Goal: Task Accomplishment & Management: Use online tool/utility

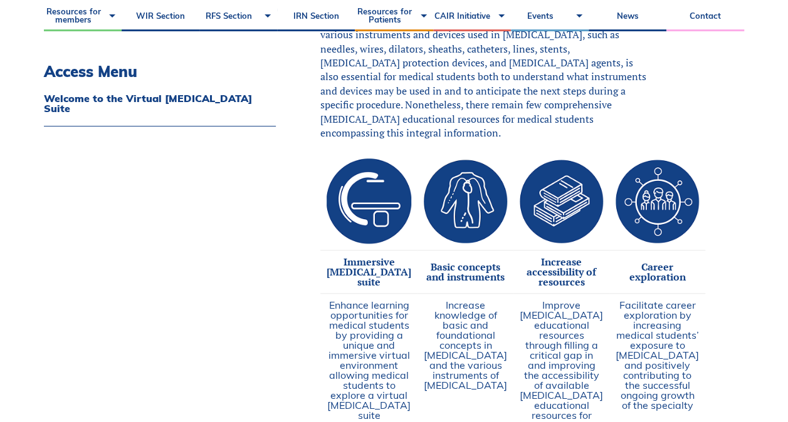
scroll to position [1003, 0]
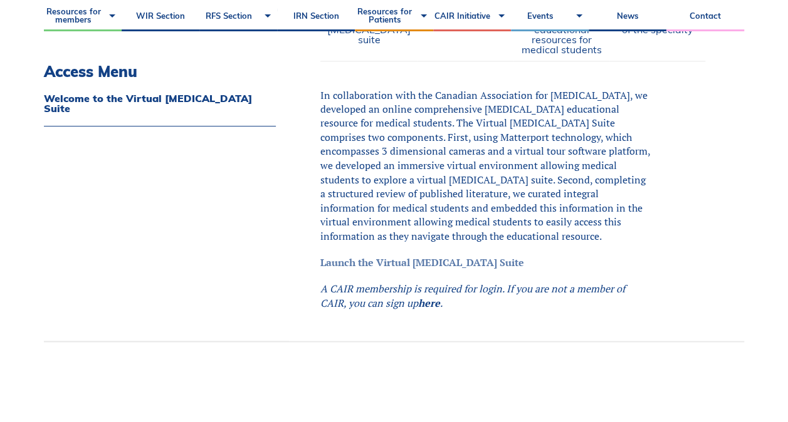
click at [478, 269] on link "Launch the Virtual Angiography Suite" at bounding box center [422, 262] width 204 height 14
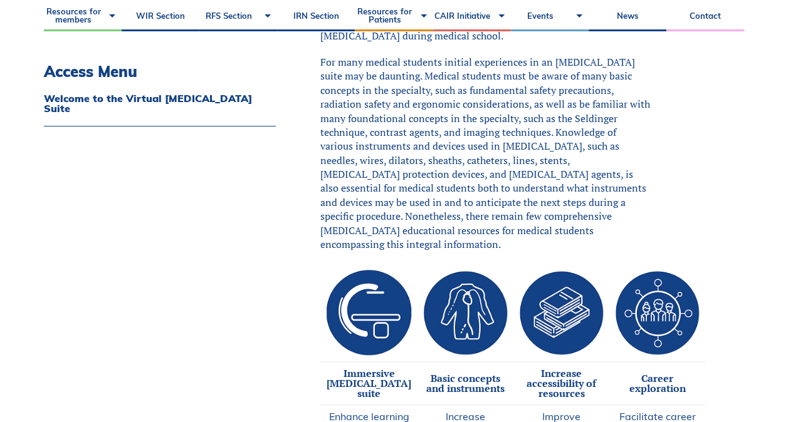
scroll to position [439, 0]
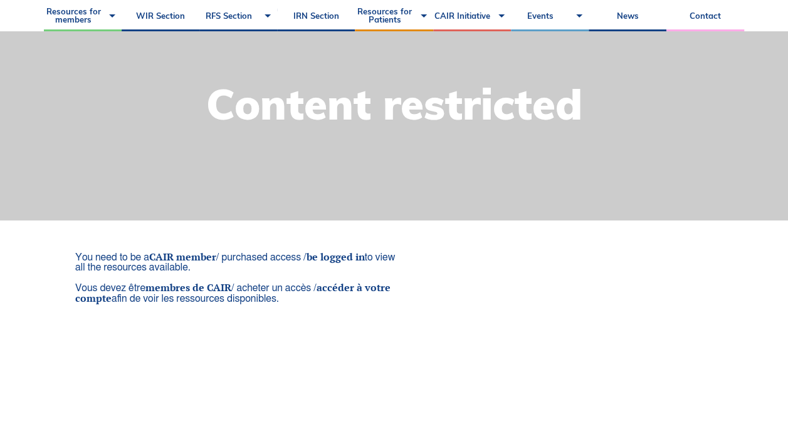
scroll to position [251, 0]
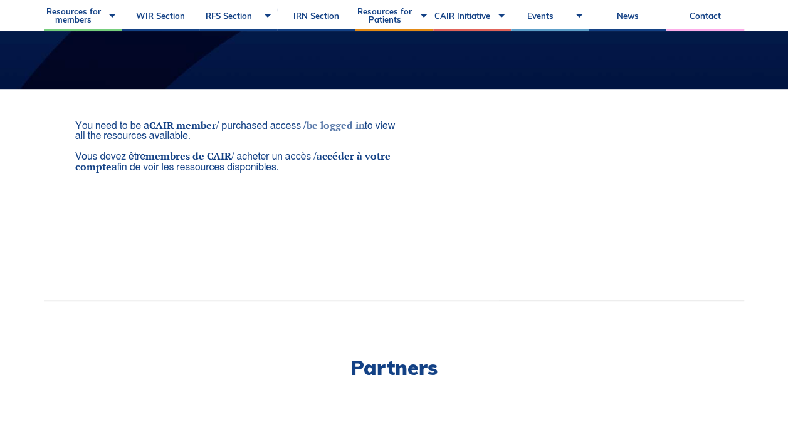
click at [331, 128] on link "be logged in" at bounding box center [335, 125] width 58 height 14
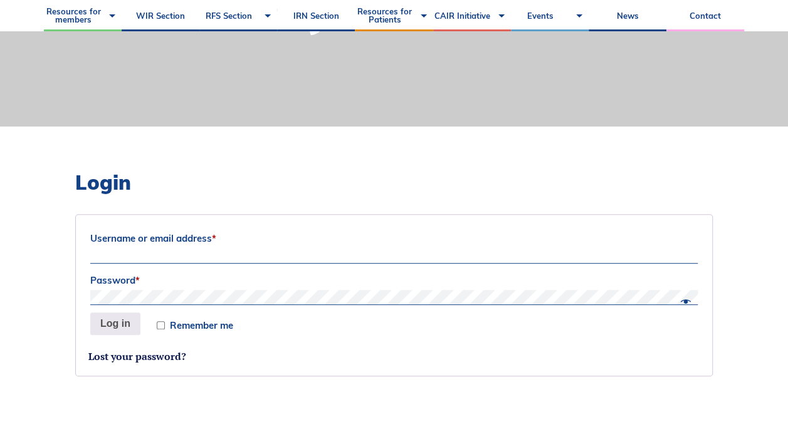
scroll to position [188, 0]
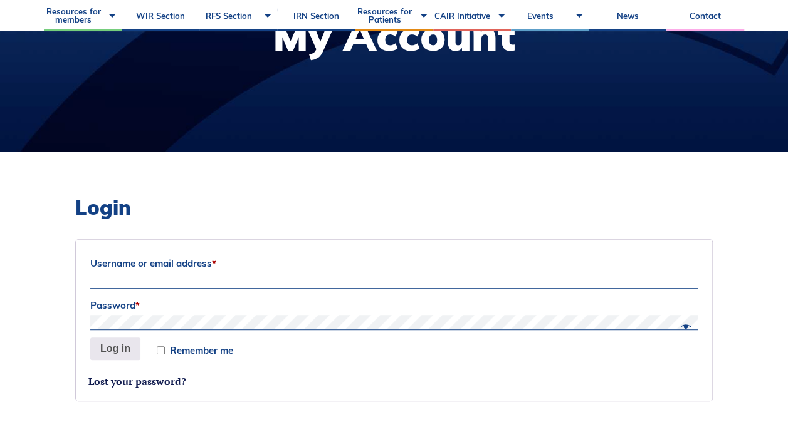
click at [212, 276] on input "Username or email address *" at bounding box center [393, 281] width 607 height 15
type input "kxie3@ualberta.ca"
click at [90, 338] on button "Log in" at bounding box center [115, 349] width 50 height 23
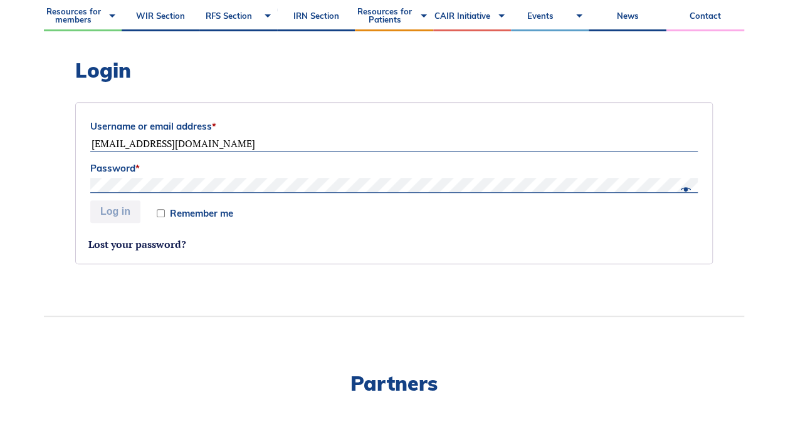
scroll to position [376, 0]
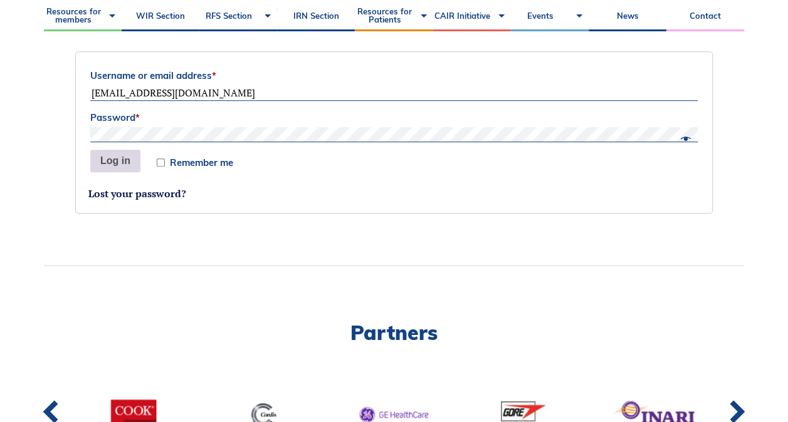
click at [125, 162] on button "Log in" at bounding box center [115, 161] width 50 height 23
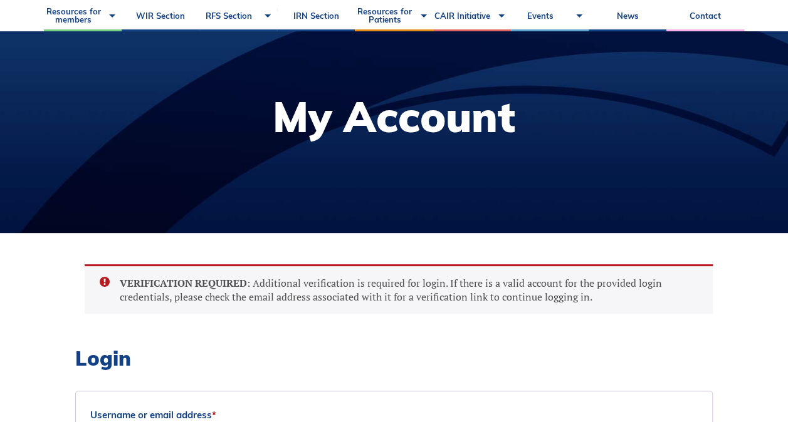
scroll to position [251, 0]
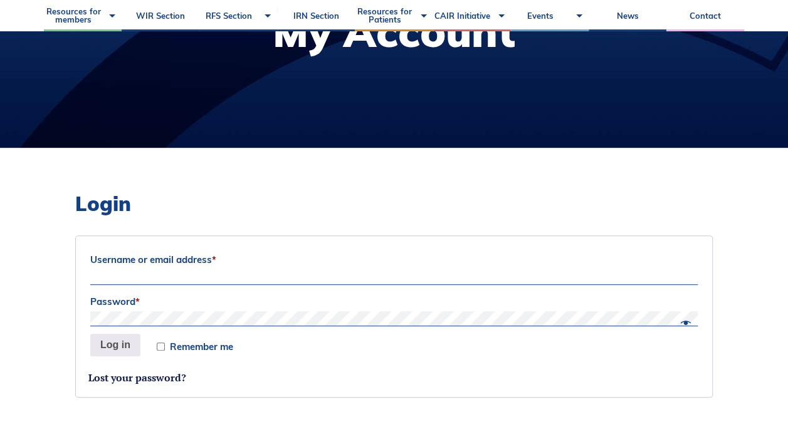
scroll to position [188, 0]
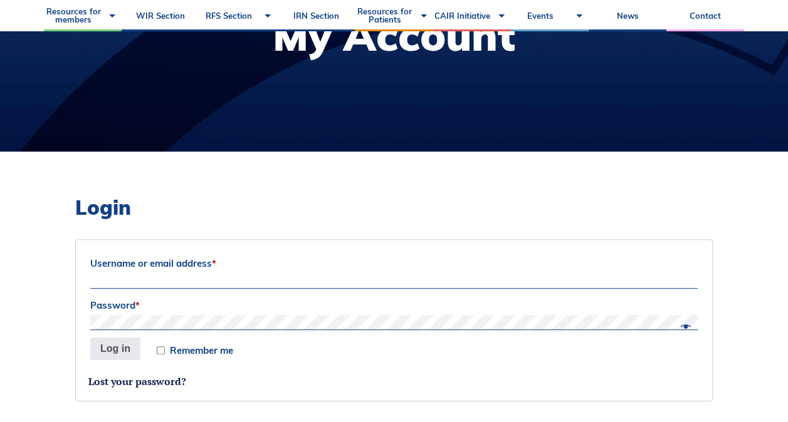
click at [244, 268] on label "Username or email address *" at bounding box center [393, 263] width 607 height 19
click at [244, 274] on input "Username or email address *" at bounding box center [393, 281] width 607 height 15
click at [226, 277] on input "Username or email address *" at bounding box center [393, 281] width 607 height 15
type input "[EMAIL_ADDRESS][DOMAIN_NAME]"
click at [90, 338] on button "Log in" at bounding box center [115, 349] width 50 height 23
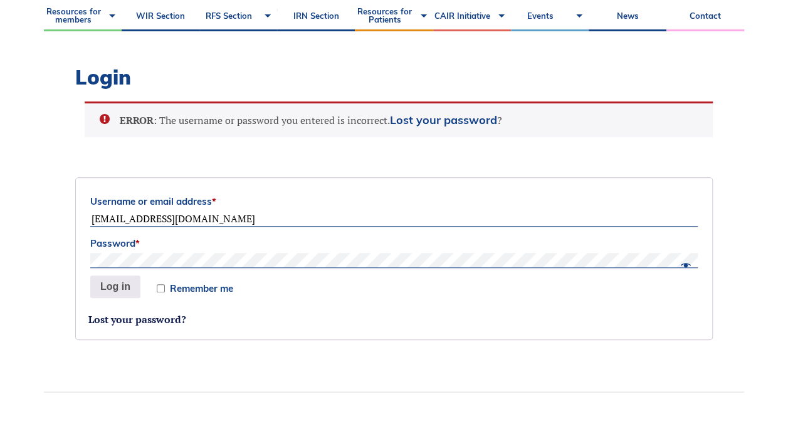
scroll to position [232, 0]
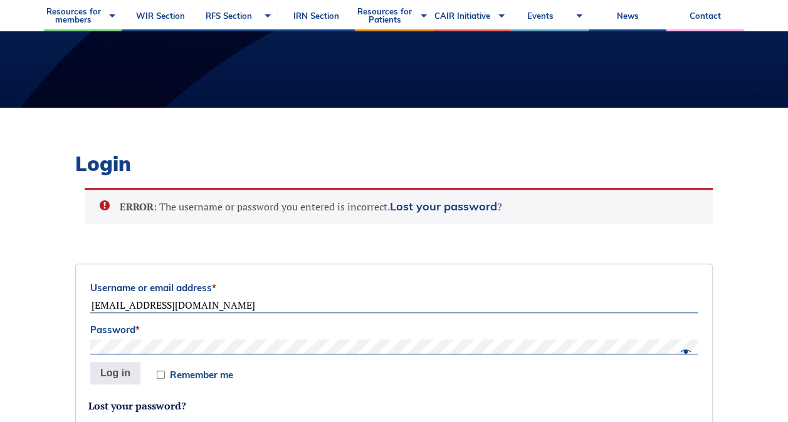
click at [90, 362] on button "Log in" at bounding box center [115, 373] width 50 height 23
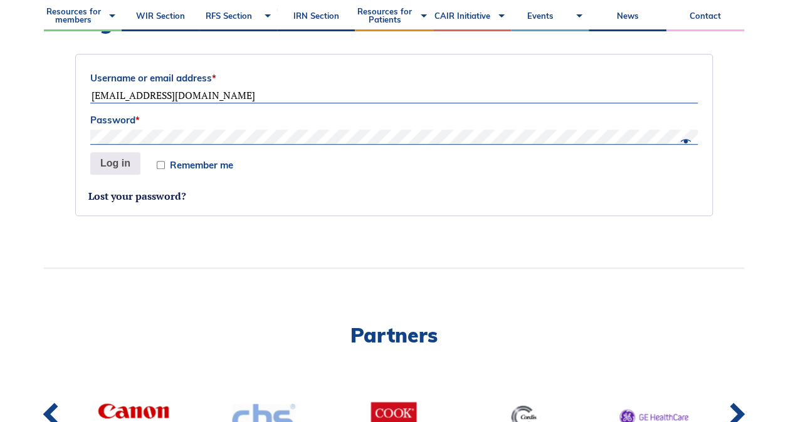
scroll to position [376, 0]
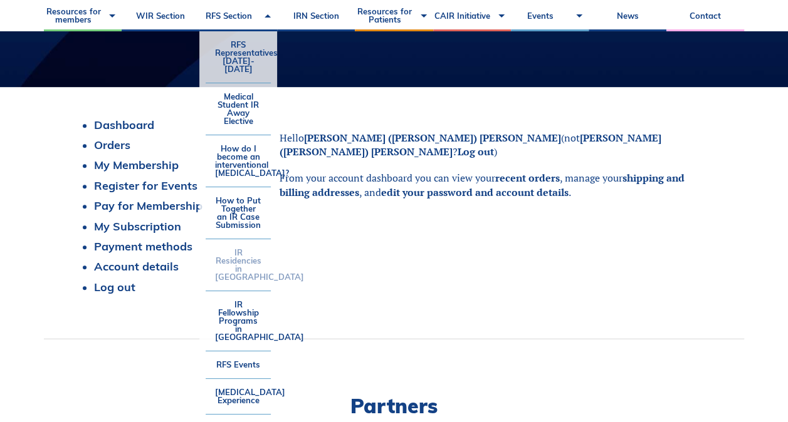
scroll to position [313, 0]
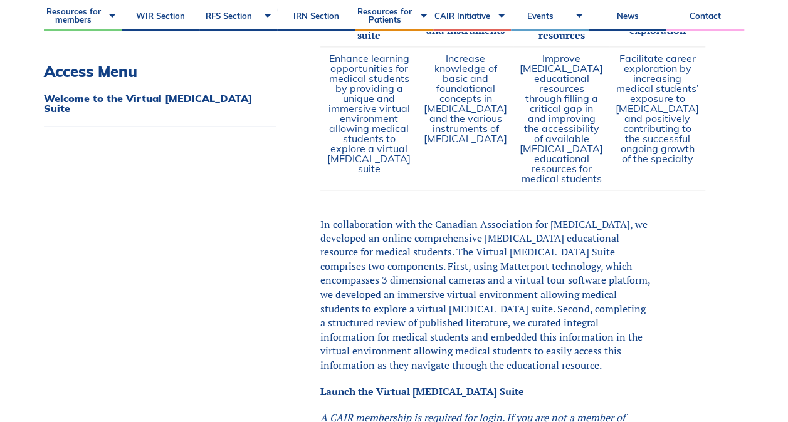
scroll to position [1003, 0]
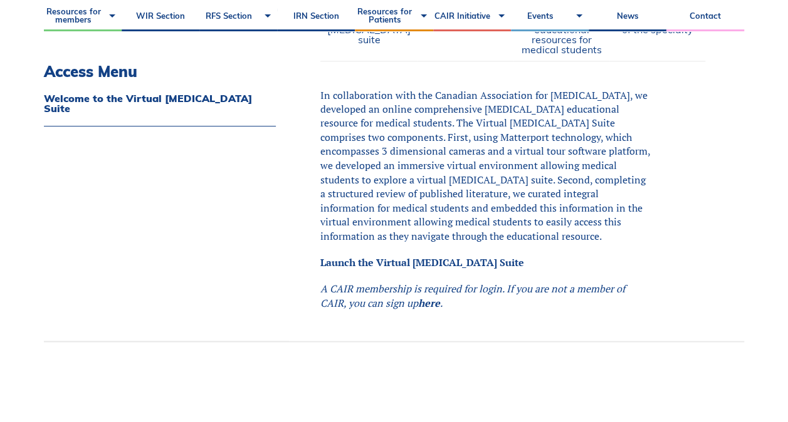
click at [466, 269] on link "Launch the Virtual Angiography Suite" at bounding box center [422, 262] width 204 height 14
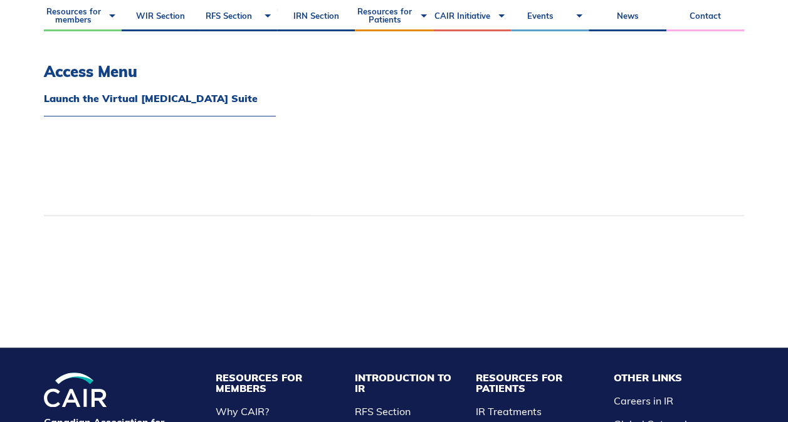
scroll to position [376, 0]
